Goal: Information Seeking & Learning: Learn about a topic

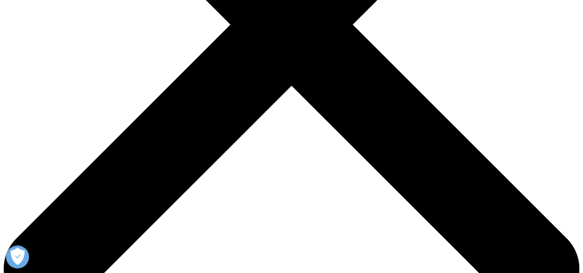
copy div "April 8, 2024 – IQVIA (NYSE:IQV), a leading global provider of data, analytics,…"
drag, startPoint x: 324, startPoint y: 68, endPoint x: 346, endPoint y: 169, distance: 103.1
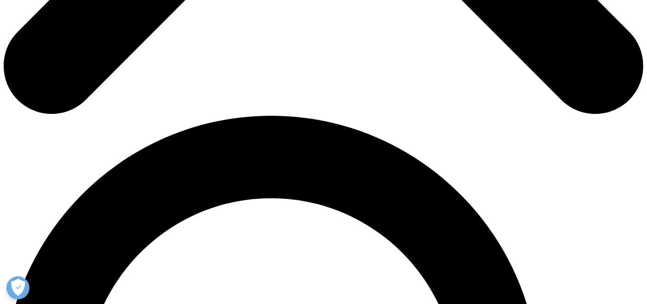
scroll to position [614, 0]
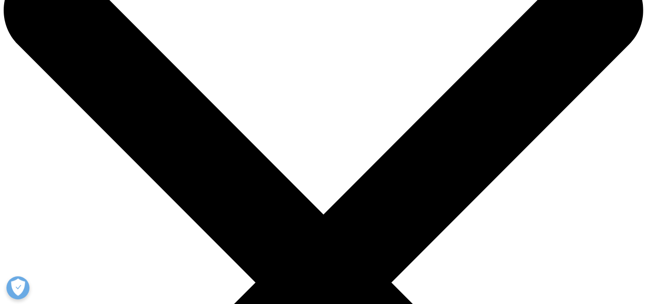
scroll to position [51, 0]
copy div "[DATE]"
drag, startPoint x: 53, startPoint y: 179, endPoint x: 123, endPoint y: 178, distance: 70.5
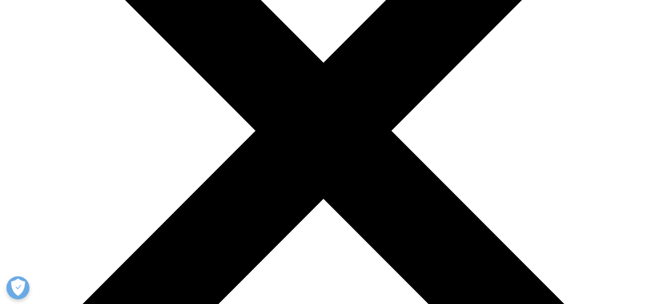
scroll to position [205, 0]
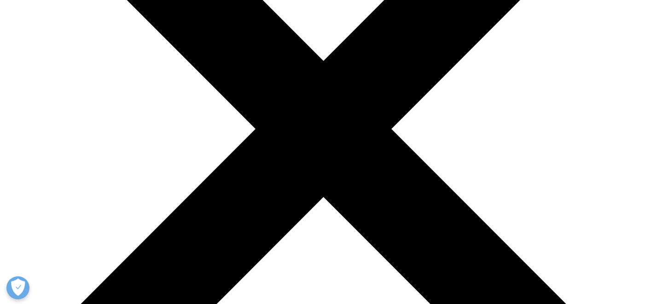
drag, startPoint x: 327, startPoint y: 138, endPoint x: 457, endPoint y: 221, distance: 153.8
